Goal: Task Accomplishment & Management: Use online tool/utility

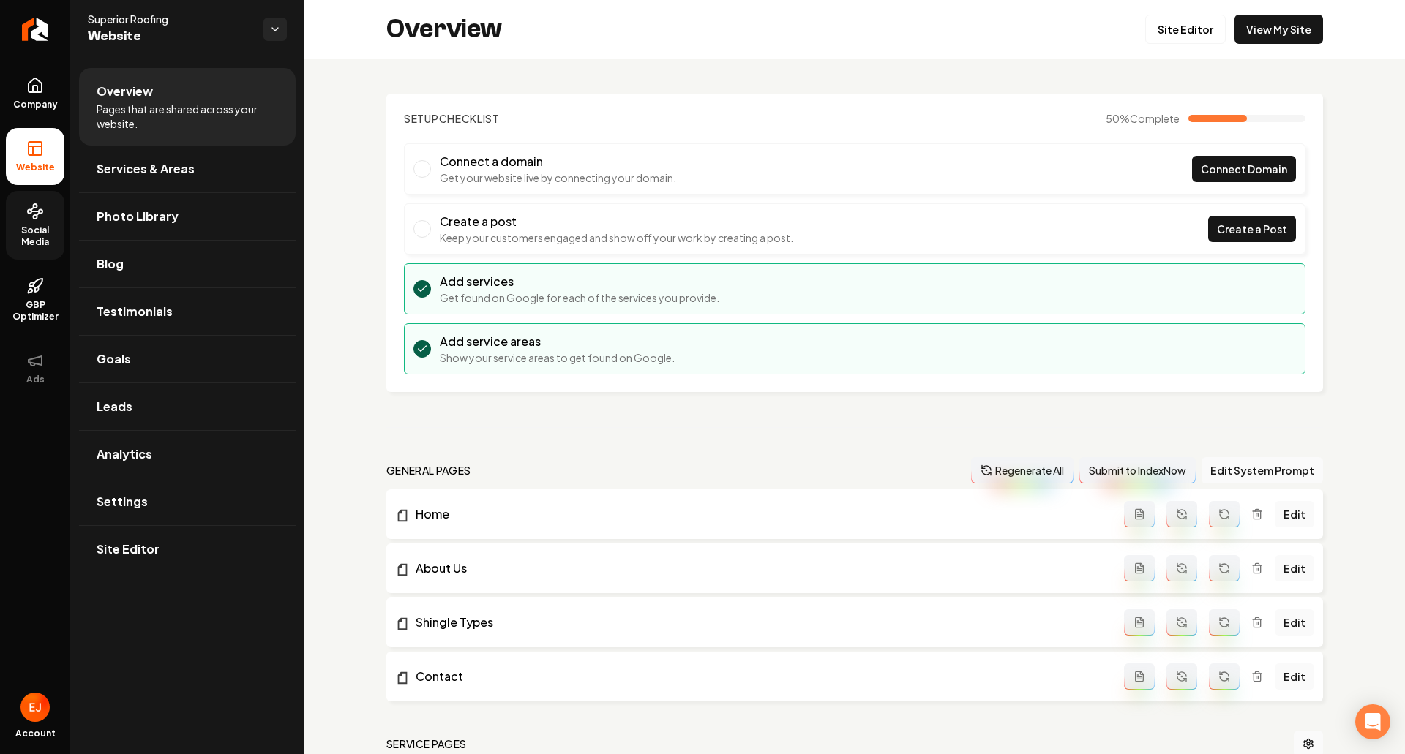
click at [40, 222] on link "Social Media" at bounding box center [35, 225] width 59 height 69
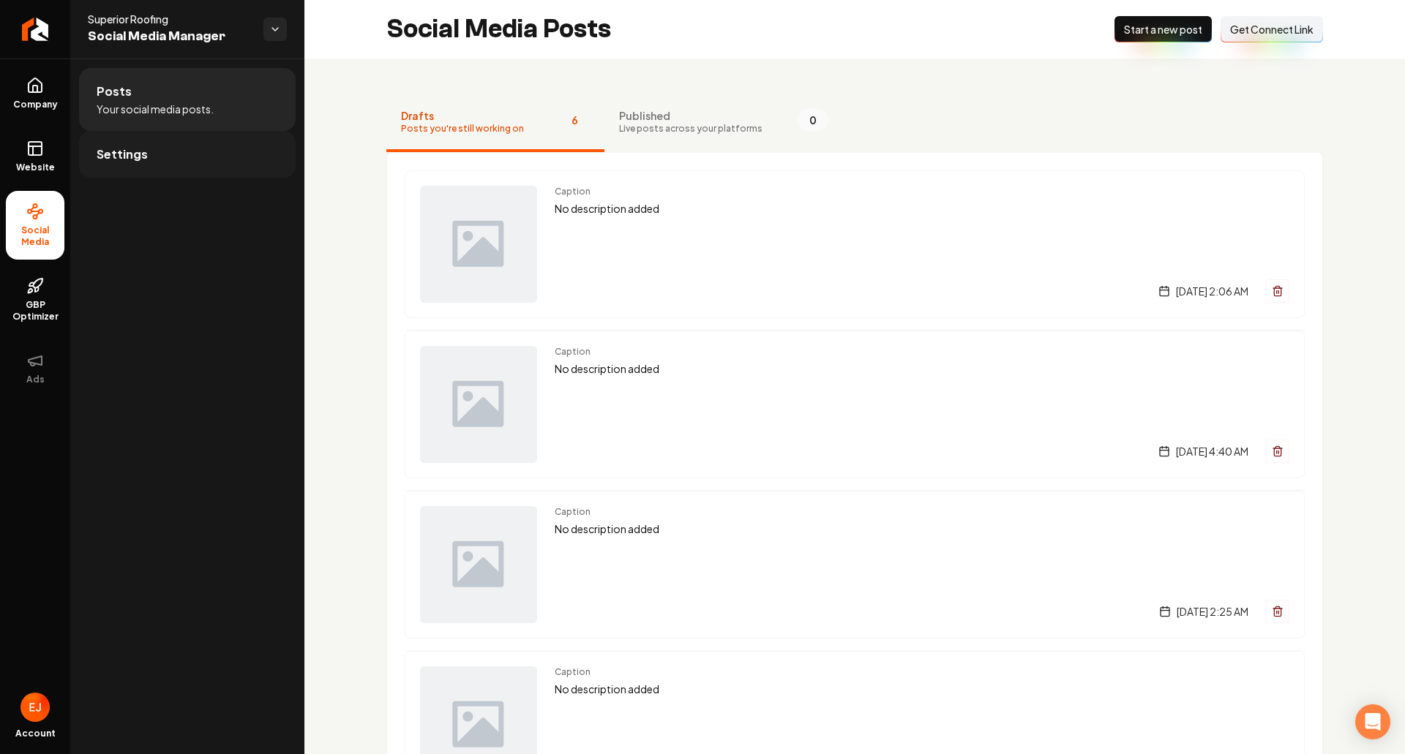
click at [172, 154] on link "Settings" at bounding box center [187, 154] width 217 height 47
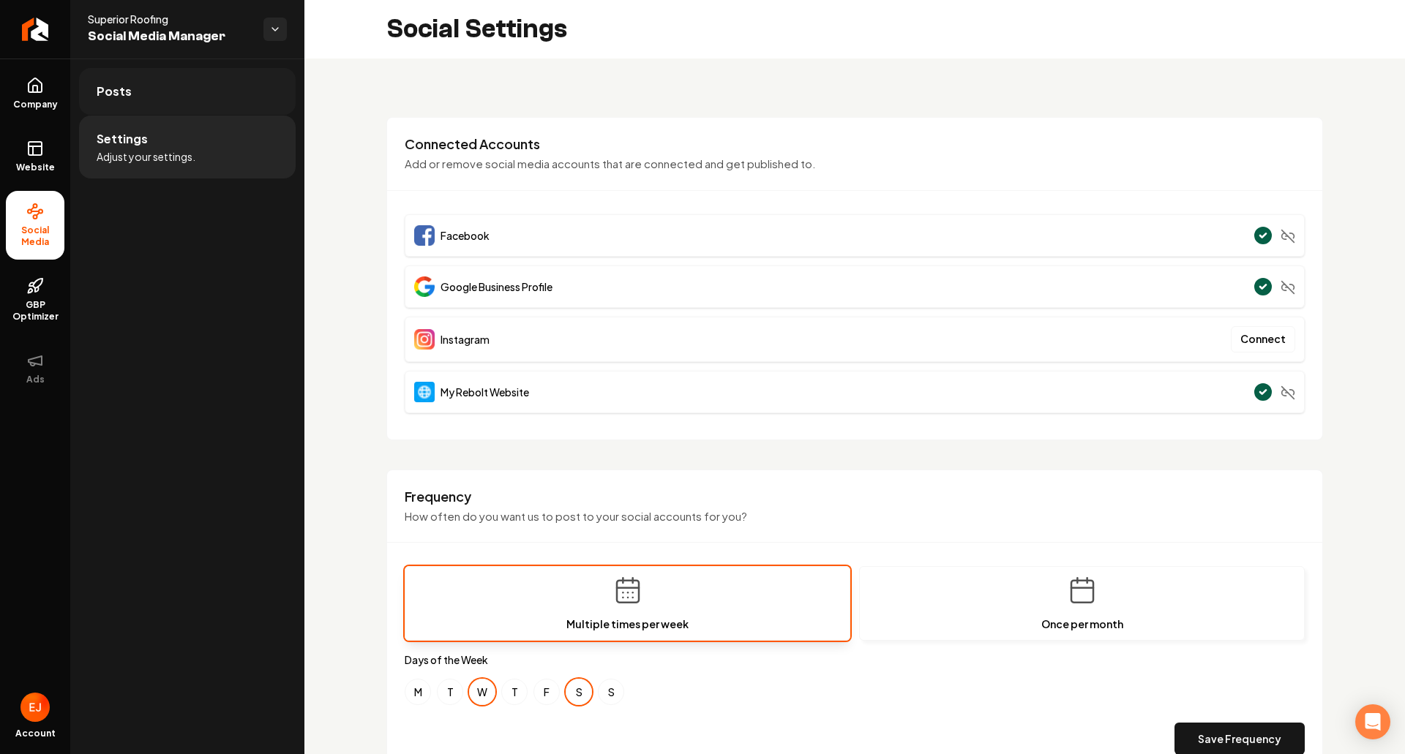
click at [207, 87] on link "Posts" at bounding box center [187, 91] width 217 height 47
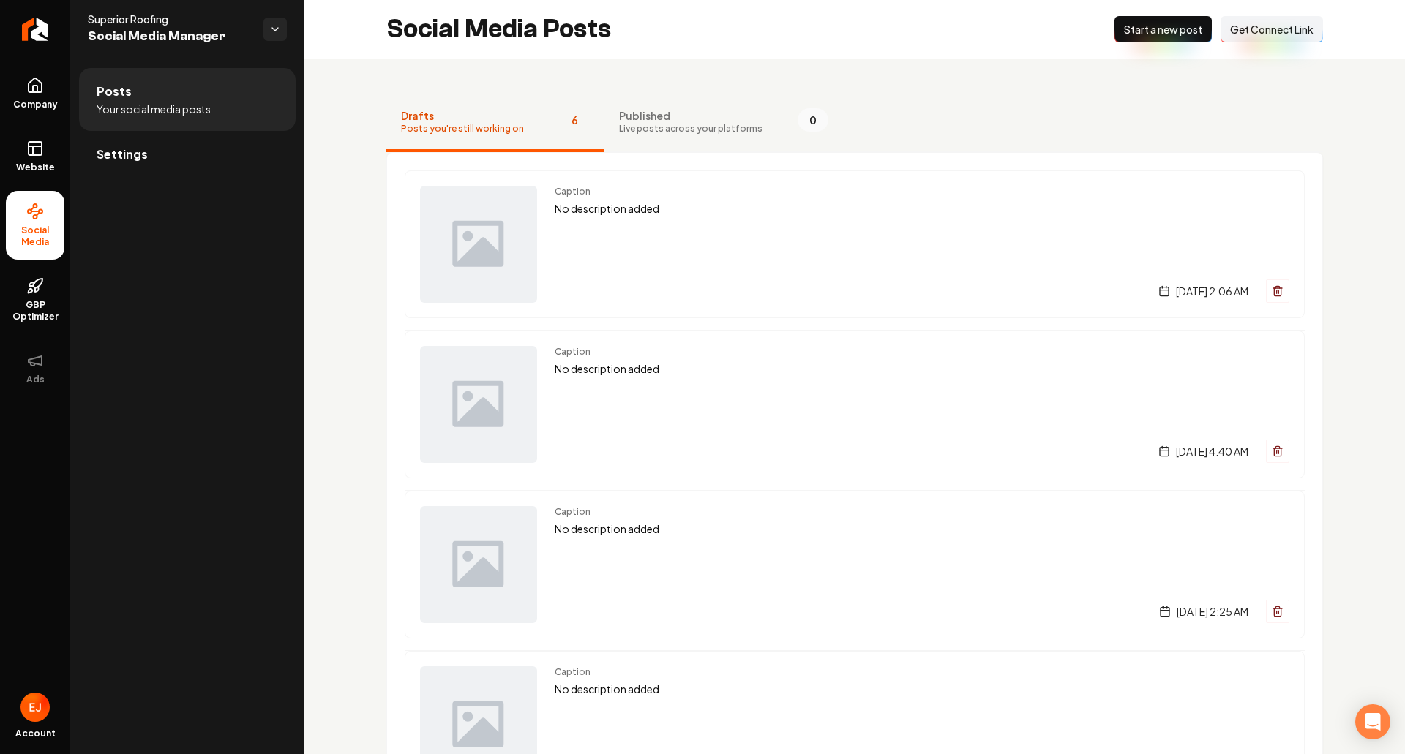
click at [1273, 29] on span "Get Connect Link" at bounding box center [1271, 29] width 83 height 15
